Goal: Obtain resource: Download file/media

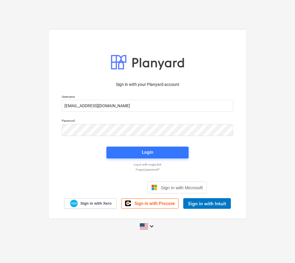
type input "[EMAIL_ADDRESS][DOMAIN_NAME]"
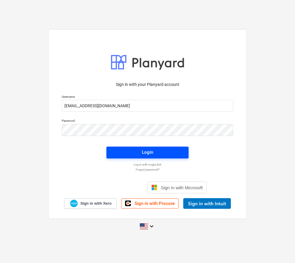
click at [180, 153] on span "Login" at bounding box center [148, 152] width 68 height 8
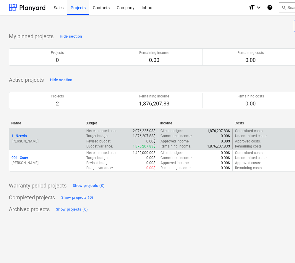
click at [48, 139] on p "[PERSON_NAME]" at bounding box center [47, 141] width 70 height 5
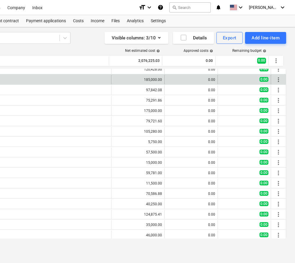
scroll to position [0, 109]
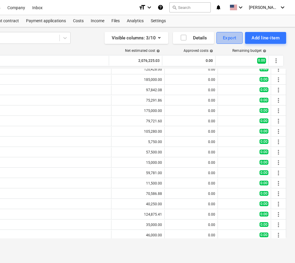
click at [231, 38] on div "Export" at bounding box center [230, 38] width 14 height 8
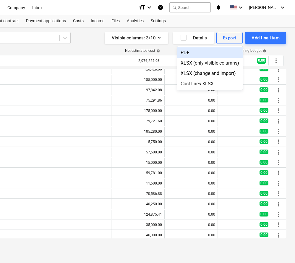
click at [185, 51] on div "PDF" at bounding box center [210, 52] width 66 height 10
